Goal: Find specific page/section: Find specific page/section

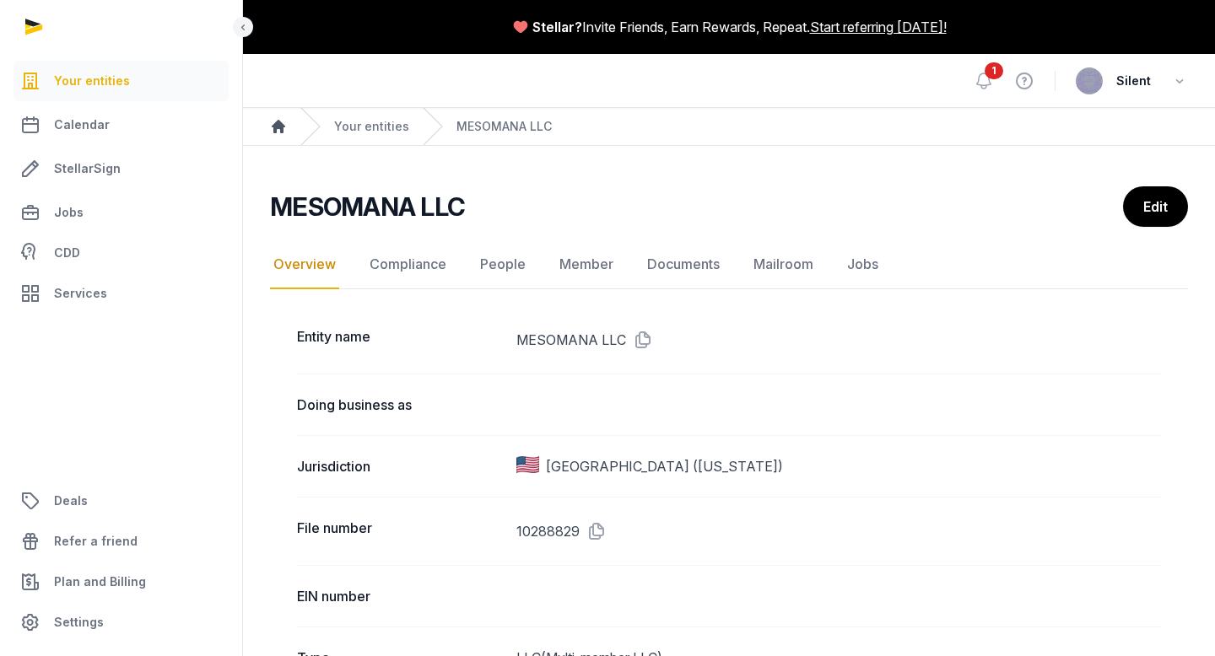
click at [278, 125] on icon "Breadcrumb" at bounding box center [278, 126] width 13 height 13
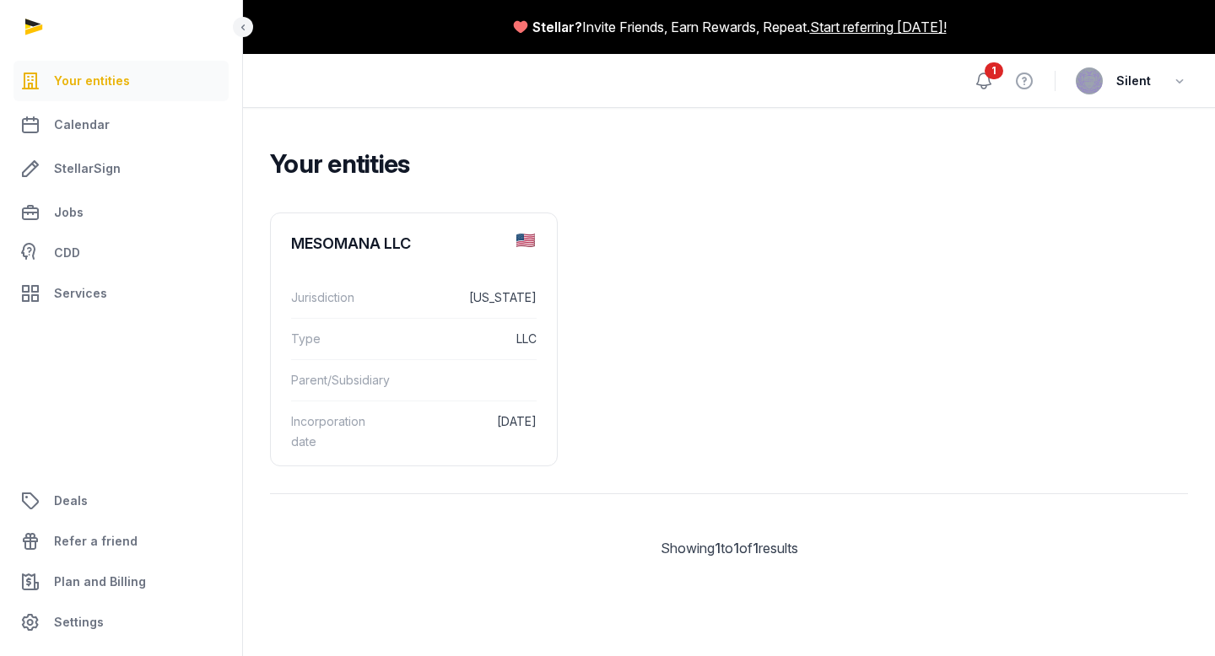
click at [983, 81] on icon at bounding box center [984, 81] width 20 height 20
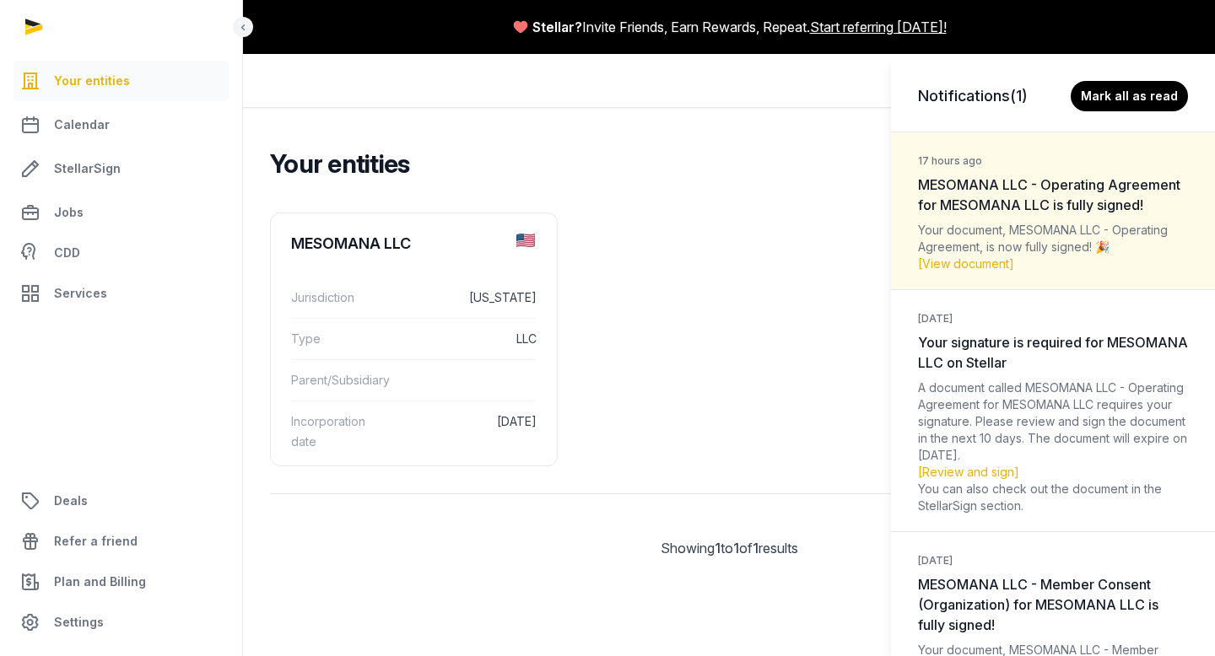
click at [774, 174] on div "Notifications (1) Mark all as read 17 hours ago MESOMANA LLC - Operating Agreem…" at bounding box center [607, 328] width 1215 height 656
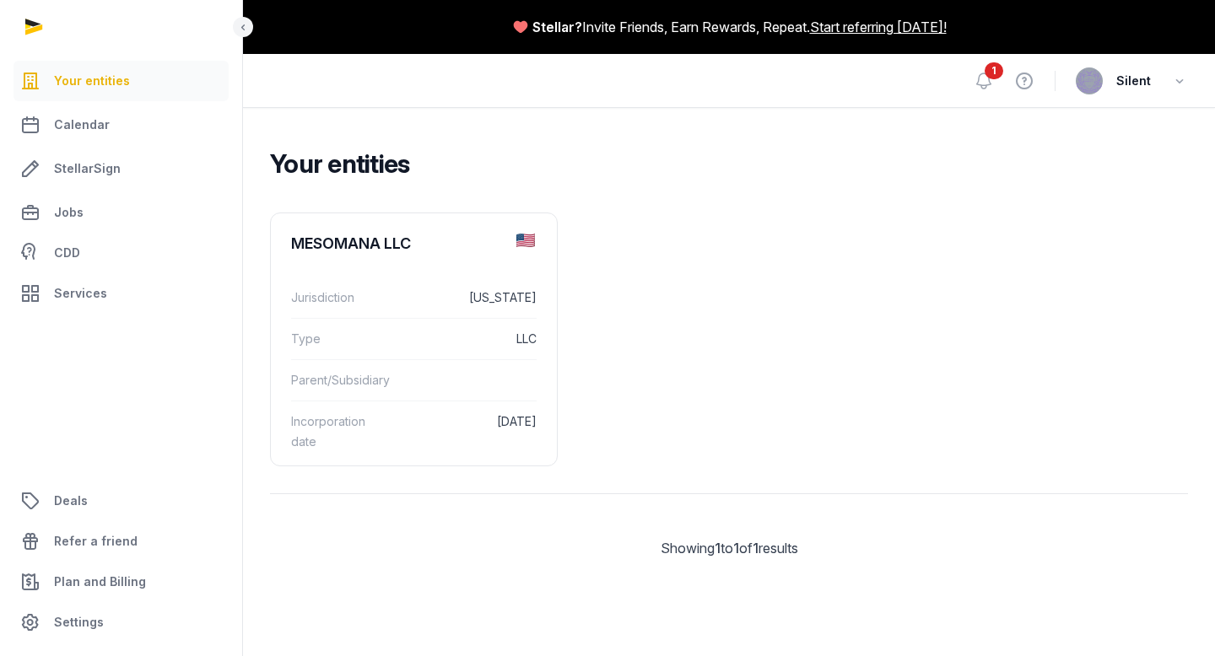
click at [987, 70] on span "1" at bounding box center [993, 70] width 19 height 17
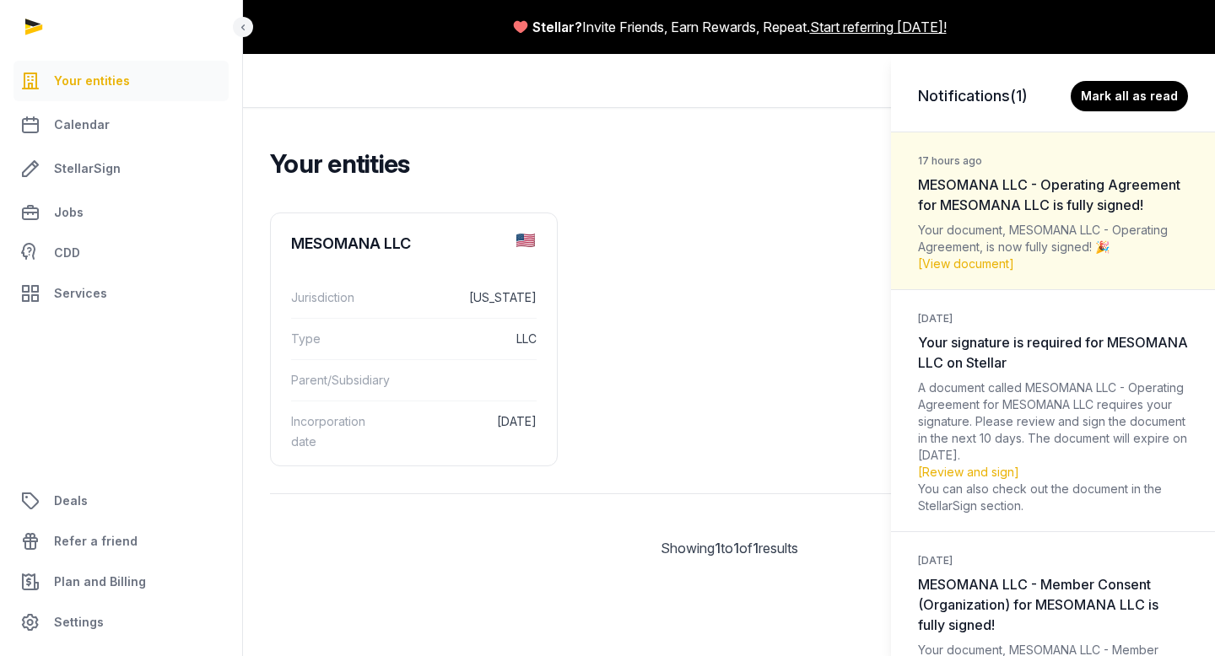
click at [1001, 193] on dl "17 hours ago MESOMANA LLC - Operating Agreement for MESOMANA LLC is fully signe…" at bounding box center [1053, 542] width 324 height 821
click at [1001, 193] on dt "17 hours ago MESOMANA LLC - Operating Agreement for MESOMANA LLC is fully signe…" at bounding box center [1053, 182] width 270 height 66
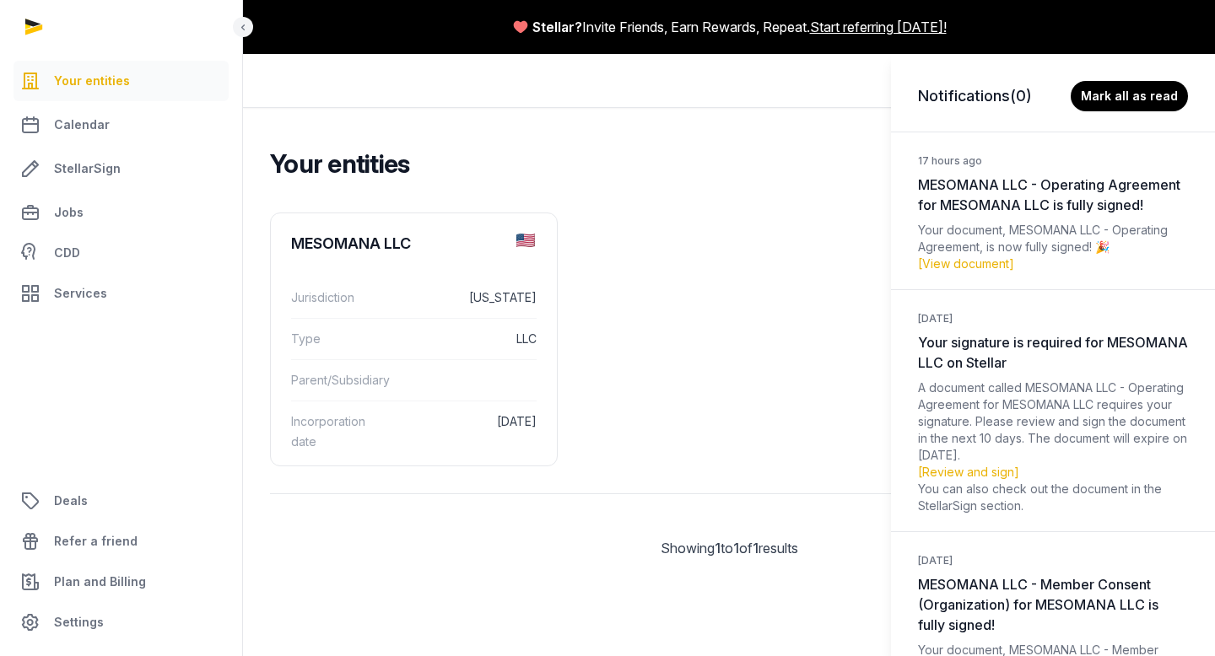
click at [774, 205] on div "Notifications (0) [PERSON_NAME] all as read 17 hours ago MESOMANA LLC - Operati…" at bounding box center [607, 328] width 1215 height 656
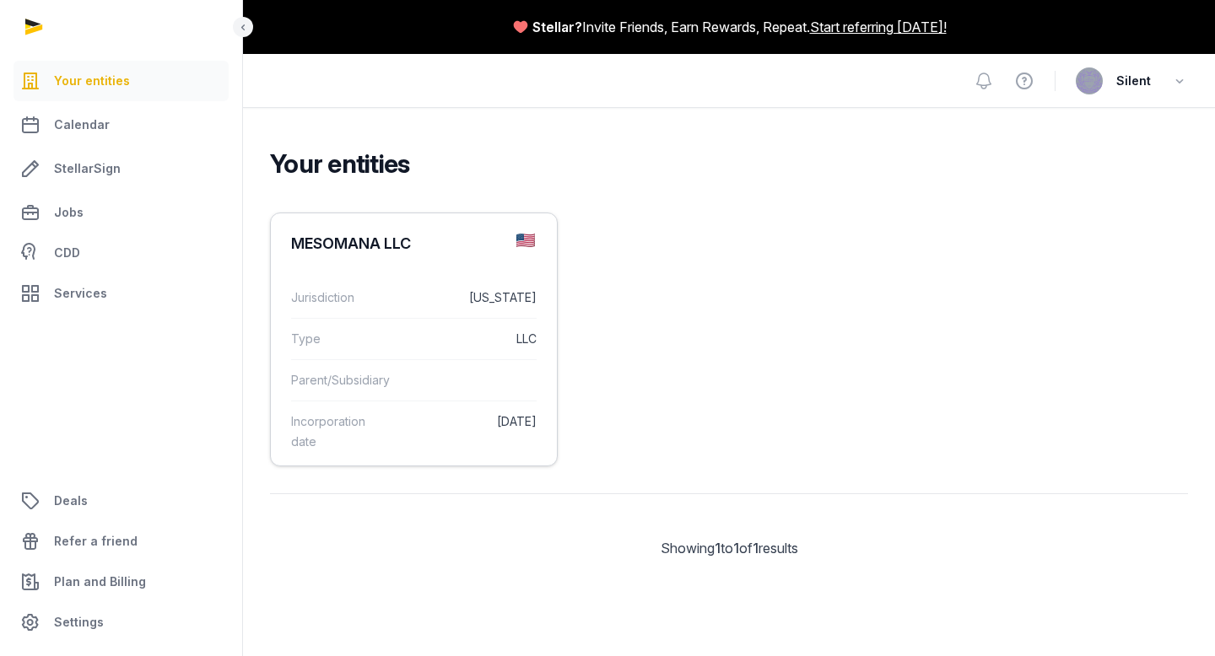
click at [367, 333] on dt "Type" at bounding box center [337, 339] width 93 height 20
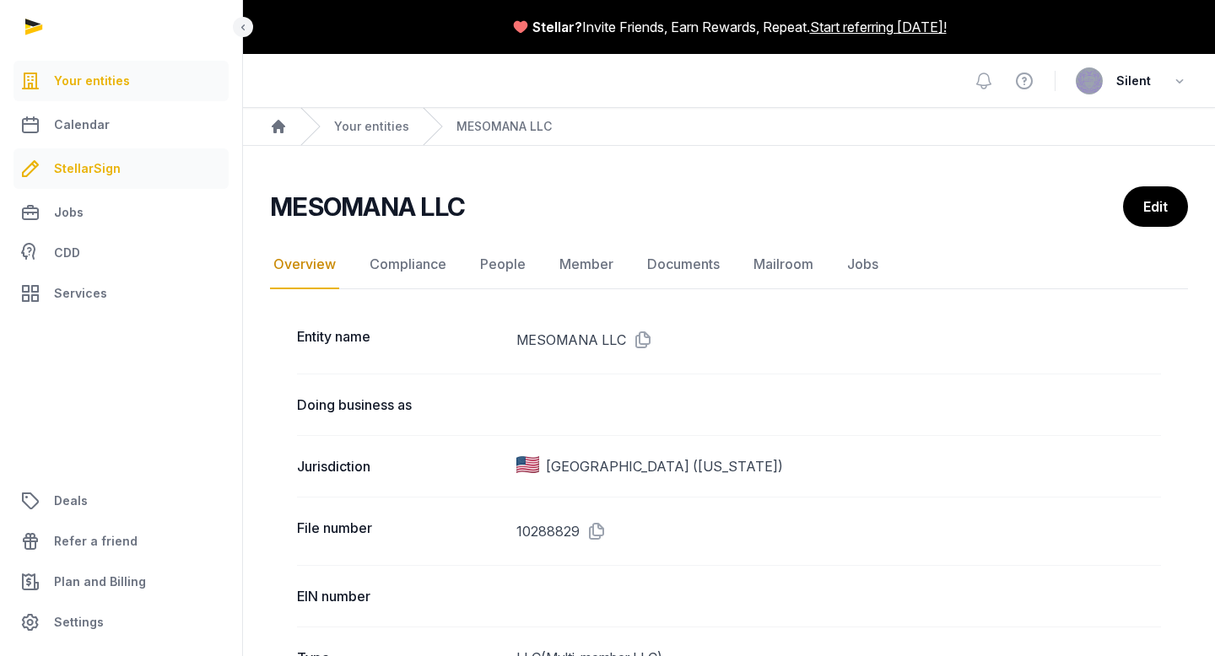
click at [94, 170] on span "StellarSign" at bounding box center [87, 169] width 67 height 20
